Goal: Task Accomplishment & Management: Use online tool/utility

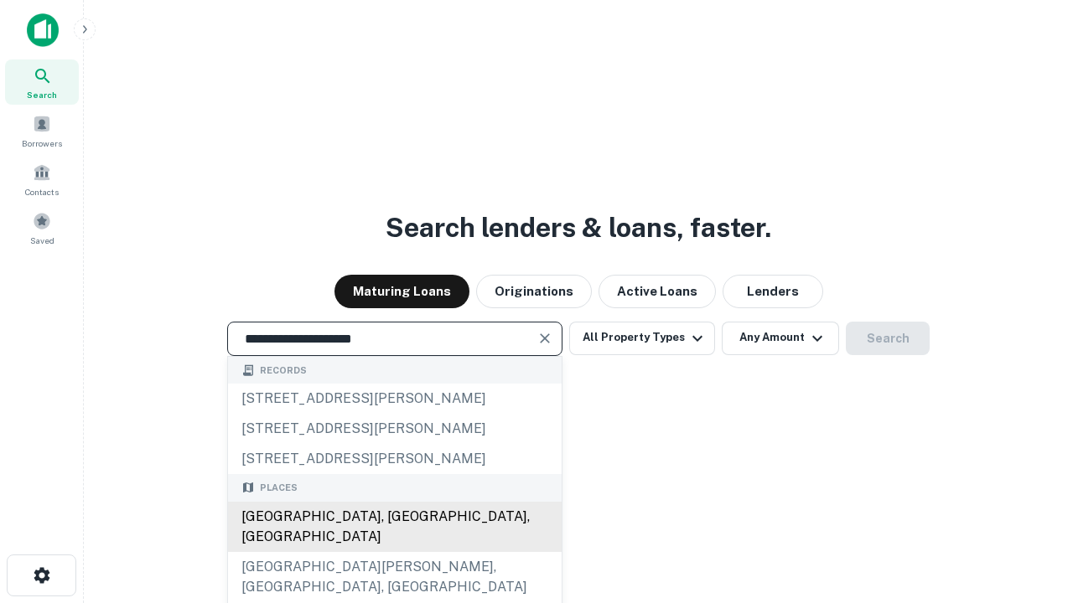
click at [394, 552] on div "[GEOGRAPHIC_DATA], [GEOGRAPHIC_DATA], [GEOGRAPHIC_DATA]" at bounding box center [395, 527] width 334 height 50
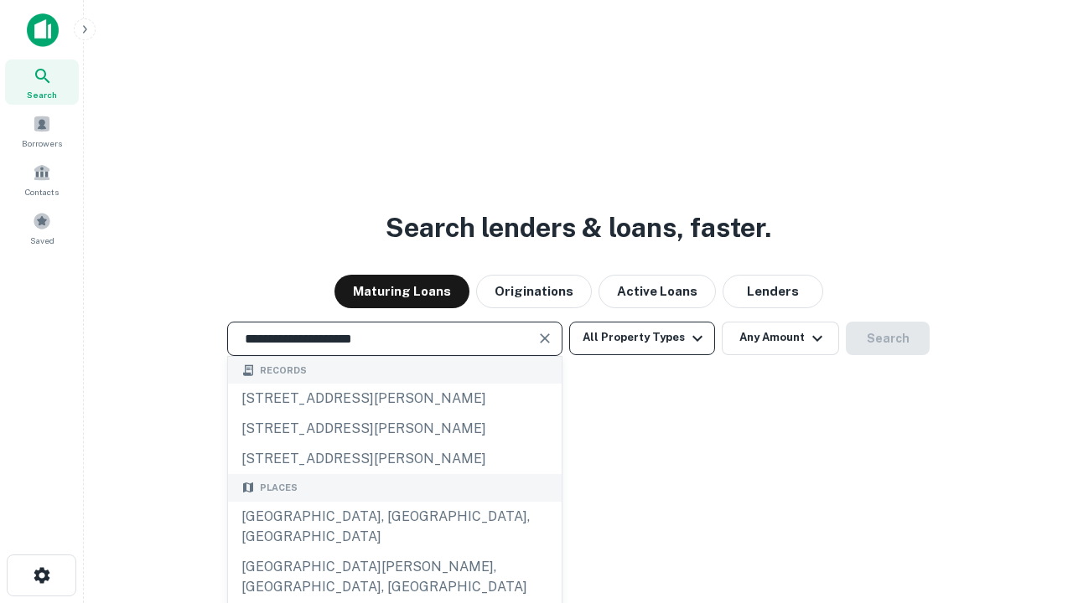
type input "**********"
click at [642, 338] on button "All Property Types" at bounding box center [642, 339] width 146 height 34
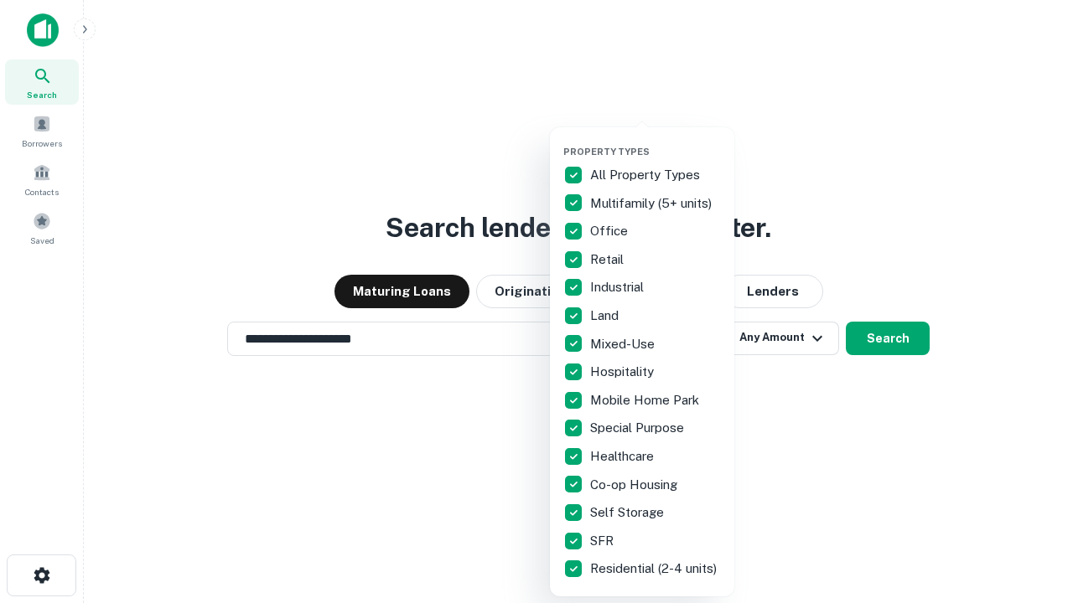
click at [655, 141] on button "button" at bounding box center [655, 141] width 184 height 1
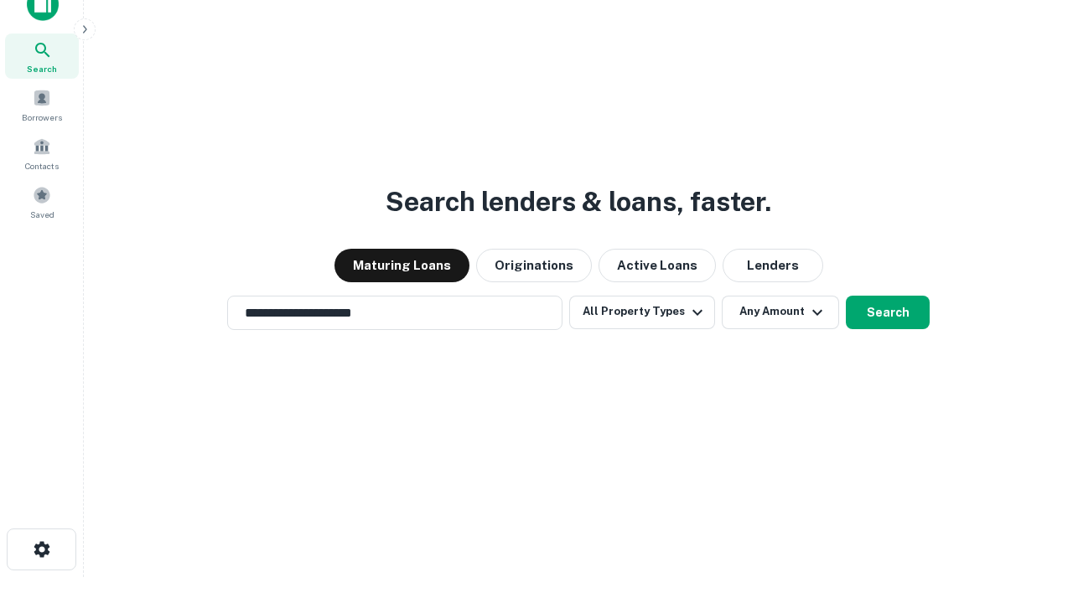
scroll to position [10, 202]
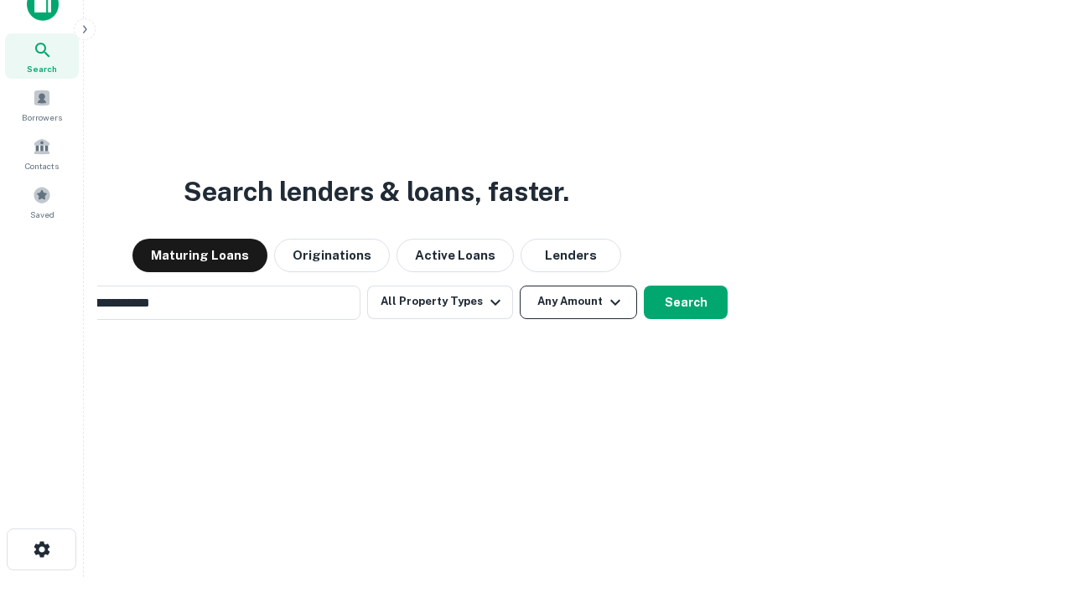
click at [520, 286] on button "Any Amount" at bounding box center [578, 303] width 117 height 34
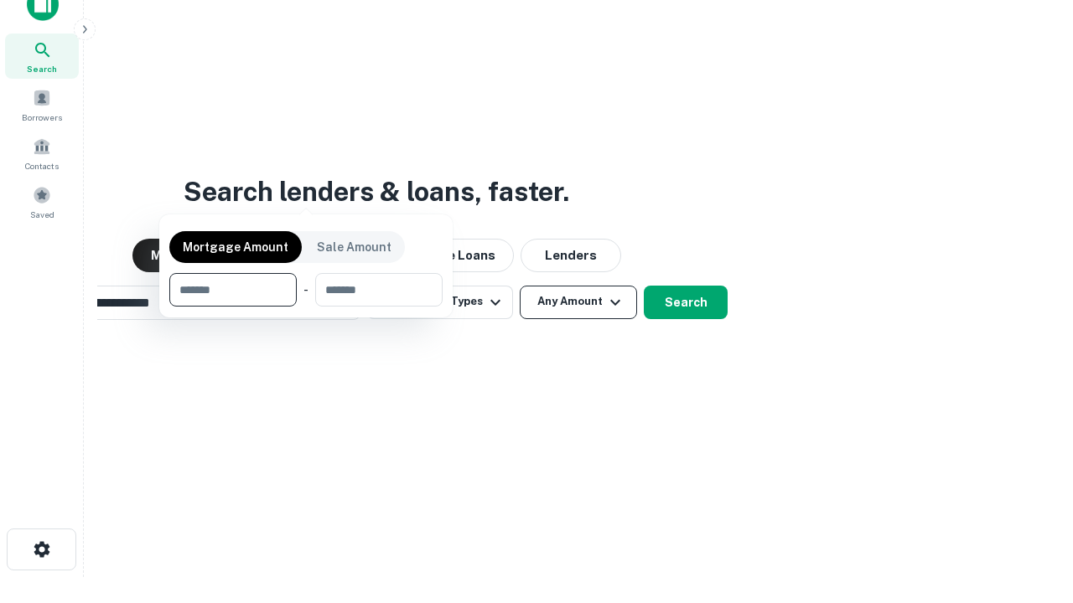
scroll to position [27, 0]
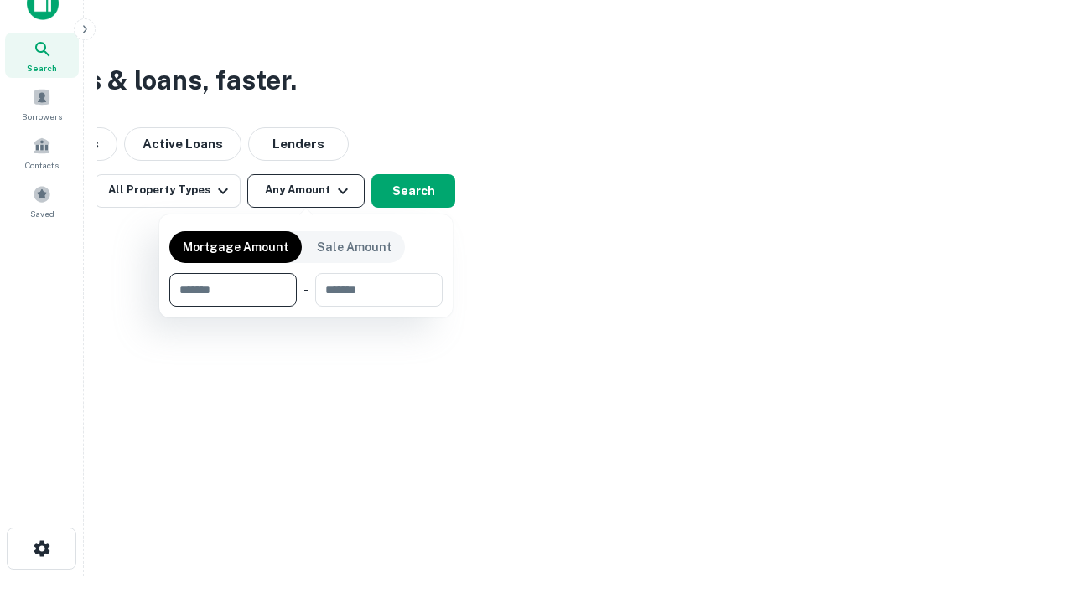
type input "*******"
click at [306, 307] on button "button" at bounding box center [305, 307] width 273 height 1
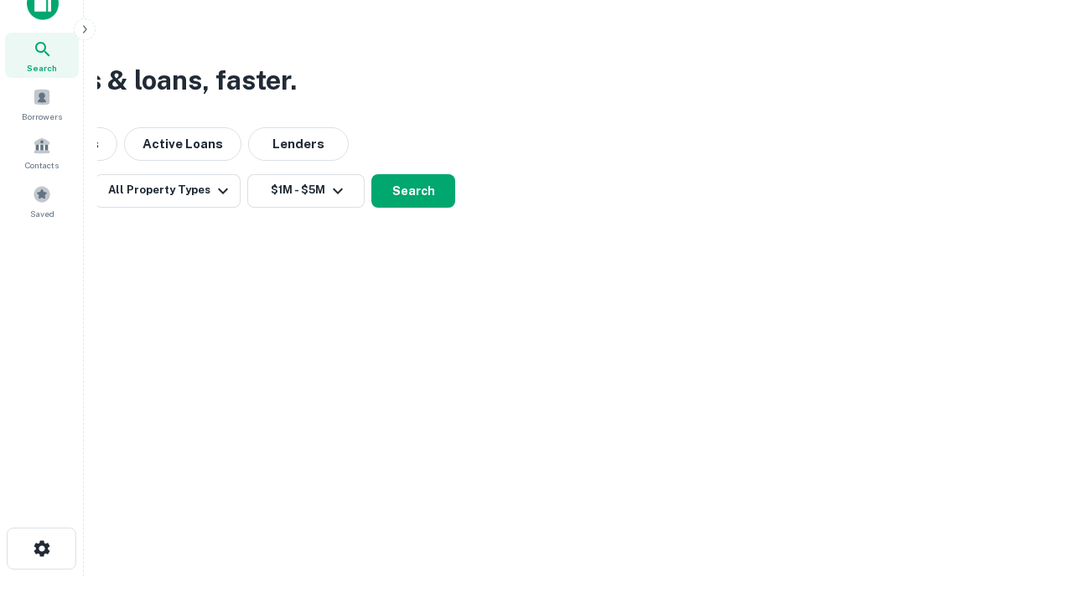
scroll to position [26, 0]
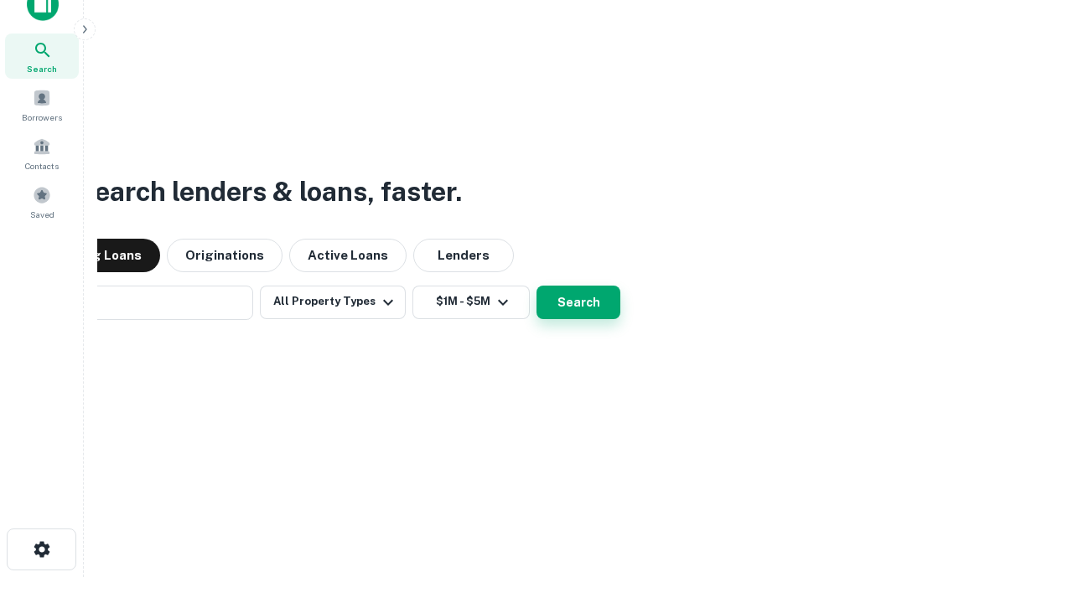
click at [536, 286] on button "Search" at bounding box center [578, 303] width 84 height 34
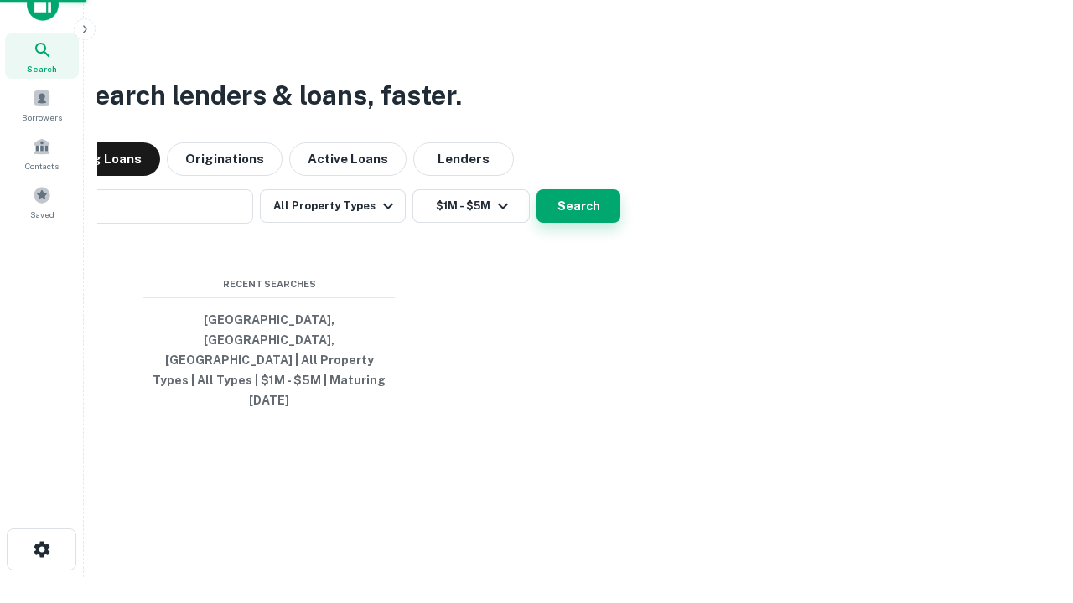
scroll to position [27, 0]
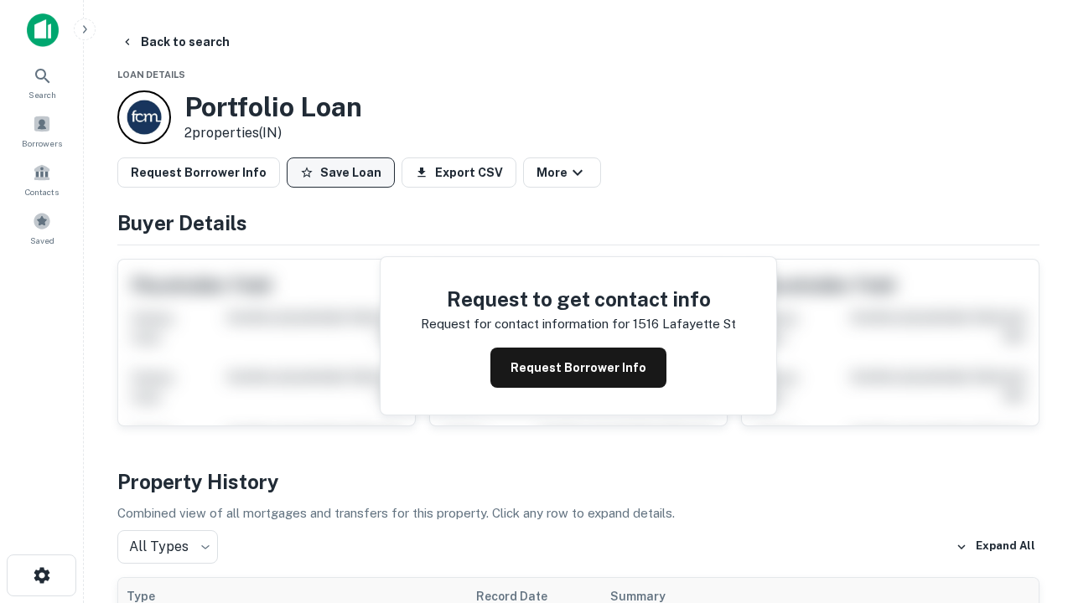
click at [340, 173] on button "Save Loan" at bounding box center [341, 173] width 108 height 30
click at [344, 173] on button "Loan Saved" at bounding box center [345, 173] width 116 height 30
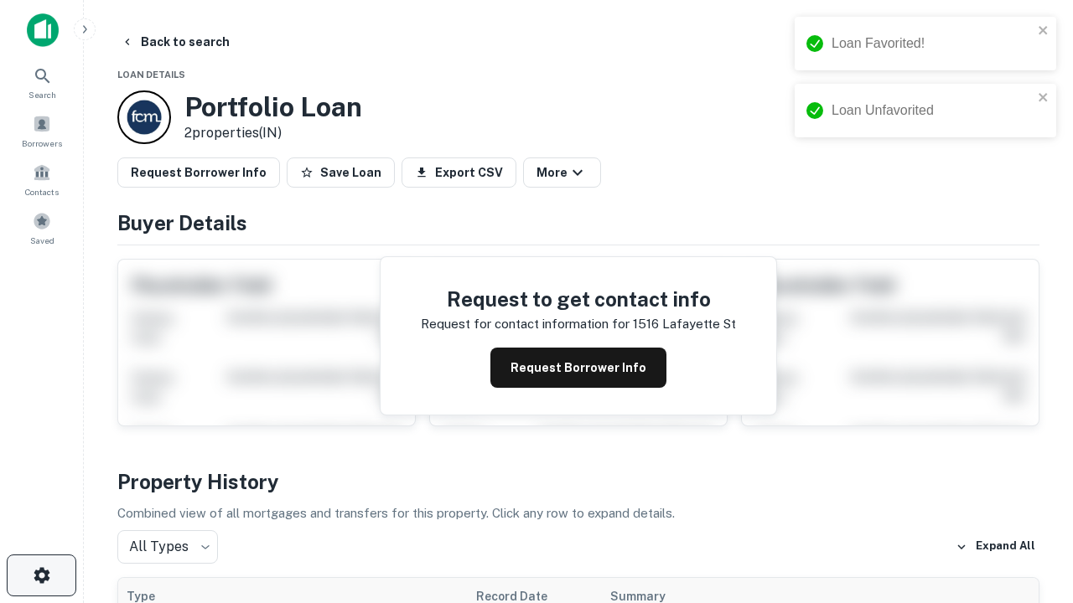
click at [41, 576] on icon "button" at bounding box center [42, 576] width 20 height 20
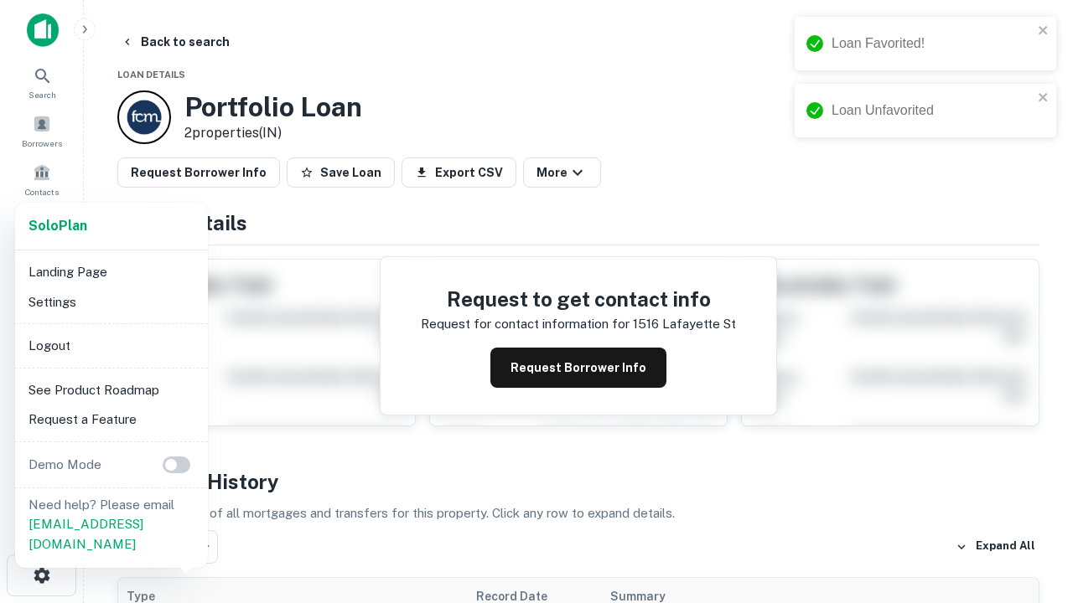
click at [111, 345] on li "Logout" at bounding box center [111, 346] width 179 height 30
